Goal: Task Accomplishment & Management: Complete application form

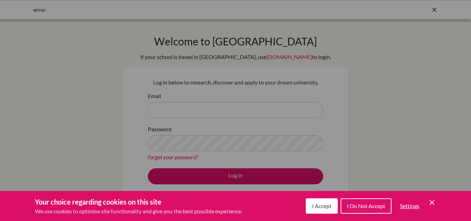
click at [189, 109] on div "Cookie Preferences" at bounding box center [235, 110] width 471 height 221
click at [432, 205] on icon "Cookie Control Close Icon" at bounding box center [432, 202] width 8 height 8
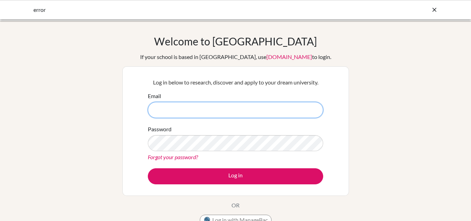
click at [167, 108] on input "Email" at bounding box center [235, 110] width 175 height 16
type input "jamunamaharjan@sxc.edu.np"
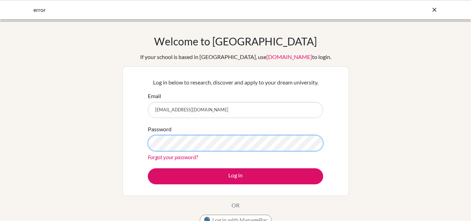
click at [148, 168] on button "Log in" at bounding box center [235, 176] width 175 height 16
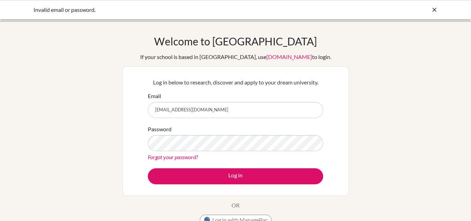
click at [183, 155] on link "Forgot your password?" at bounding box center [173, 156] width 50 height 7
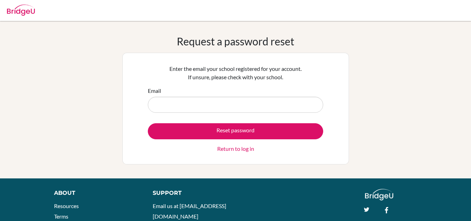
click at [208, 105] on input "Email" at bounding box center [235, 105] width 175 height 16
type input "[EMAIL_ADDRESS][DOMAIN_NAME]"
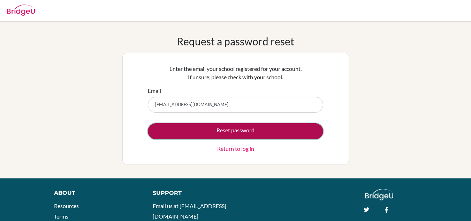
click at [224, 130] on button "Reset password" at bounding box center [235, 131] width 175 height 16
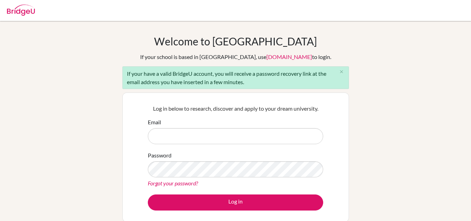
click at [189, 135] on input "Email" at bounding box center [235, 136] width 175 height 16
type input "[EMAIL_ADDRESS][DOMAIN_NAME]"
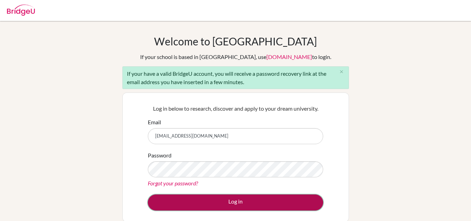
click at [237, 201] on button "Log in" at bounding box center [235, 202] width 175 height 16
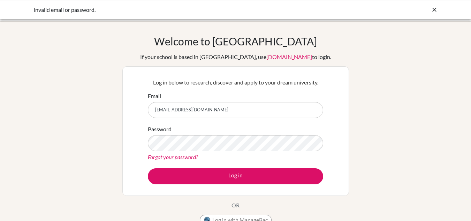
click at [170, 158] on link "Forgot your password?" at bounding box center [173, 156] width 50 height 7
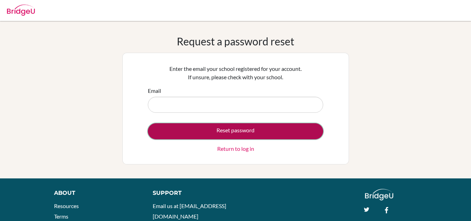
click at [231, 131] on button "Reset password" at bounding box center [235, 131] width 175 height 16
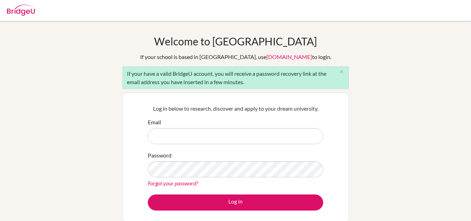
click at [177, 135] on input "Email" at bounding box center [235, 136] width 175 height 16
type input "[EMAIL_ADDRESS][DOMAIN_NAME]"
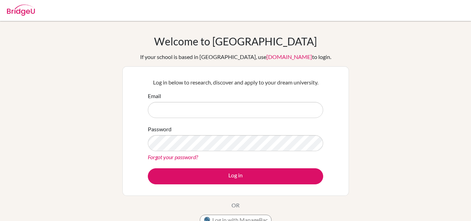
click at [199, 116] on input "Email" at bounding box center [235, 110] width 175 height 16
type input "jamunamaharjan@sxc.edu.np"
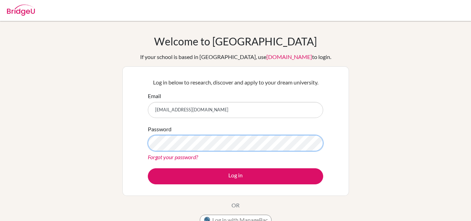
click at [148, 168] on button "Log in" at bounding box center [235, 176] width 175 height 16
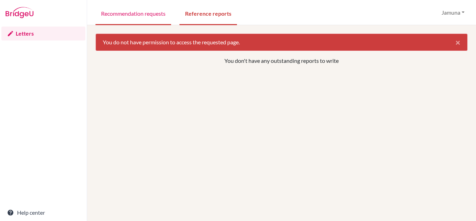
click at [134, 17] on link "Recommendation requests" at bounding box center [134, 13] width 76 height 24
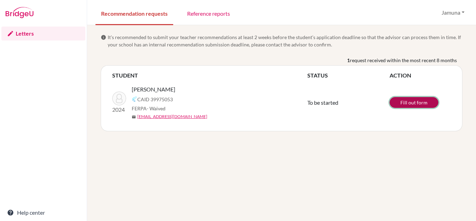
click at [415, 102] on link "Fill out form" at bounding box center [414, 102] width 49 height 11
